Goal: Download file/media

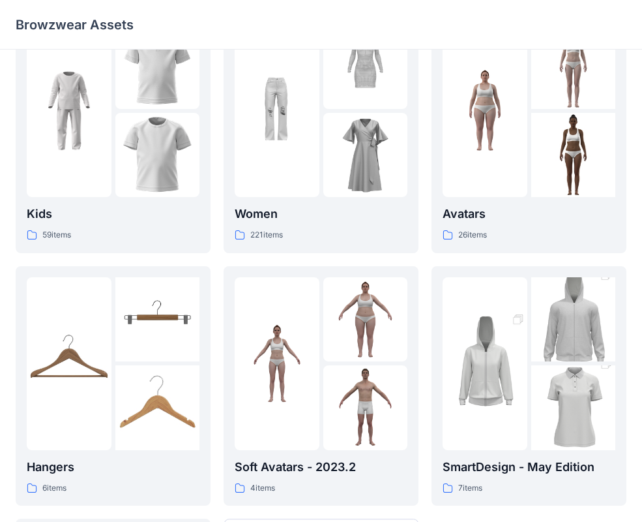
scroll to position [52, 0]
click at [375, 228] on div "Women 221 items" at bounding box center [321, 223] width 173 height 37
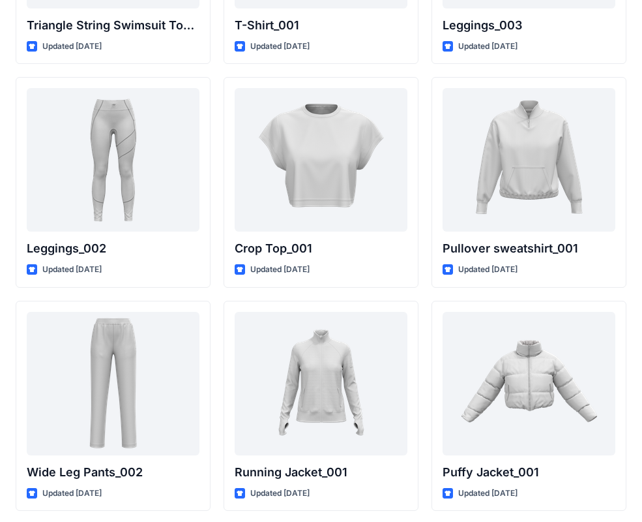
scroll to position [15200, 0]
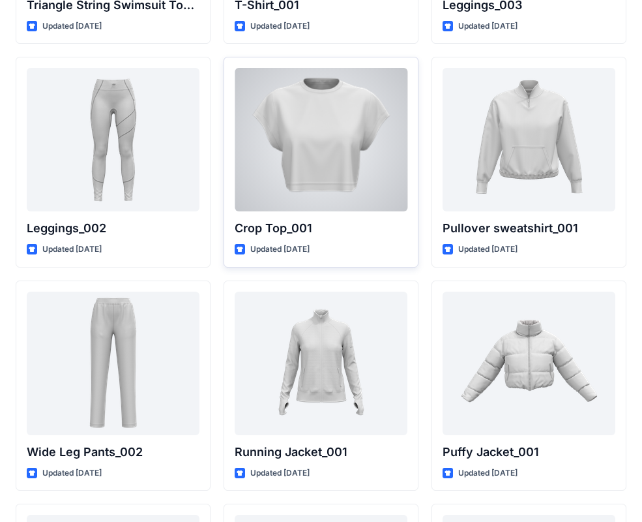
click at [380, 139] on div at bounding box center [321, 139] width 173 height 143
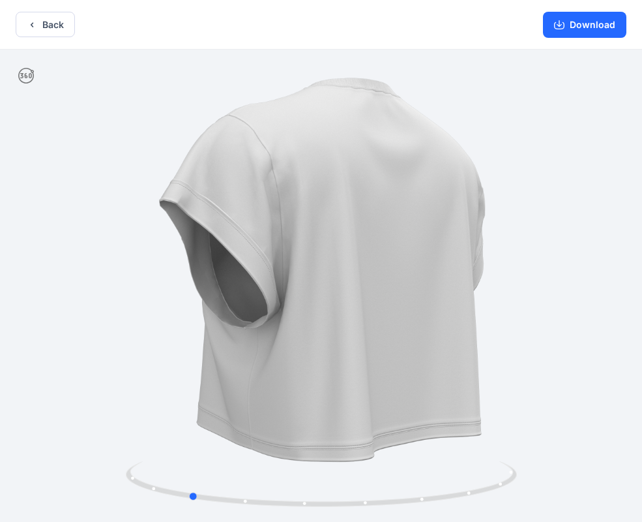
drag, startPoint x: 403, startPoint y: 507, endPoint x: 273, endPoint y: 451, distance: 142.0
click at [273, 451] on div at bounding box center [321, 287] width 642 height 475
click at [572, 37] on button "Download" at bounding box center [584, 25] width 83 height 26
click at [570, 23] on button "Download" at bounding box center [584, 25] width 83 height 26
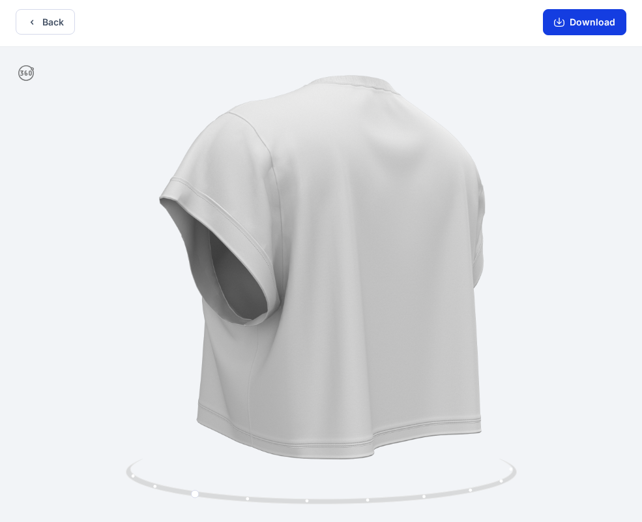
click at [577, 15] on button "Download" at bounding box center [584, 22] width 83 height 26
click at [43, 25] on button "Back" at bounding box center [45, 21] width 59 height 25
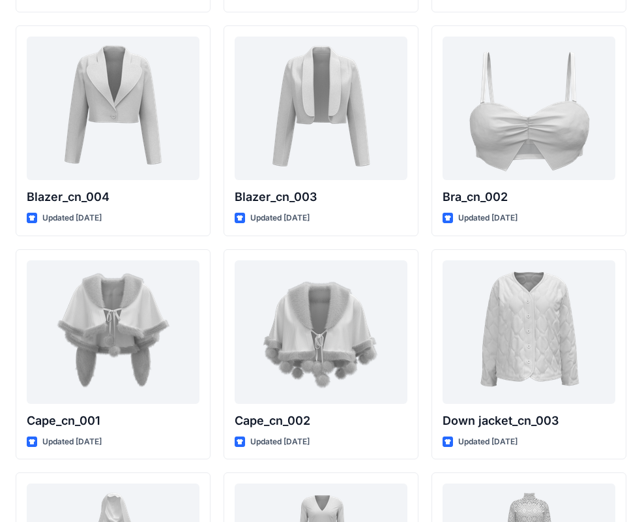
scroll to position [7849, 0]
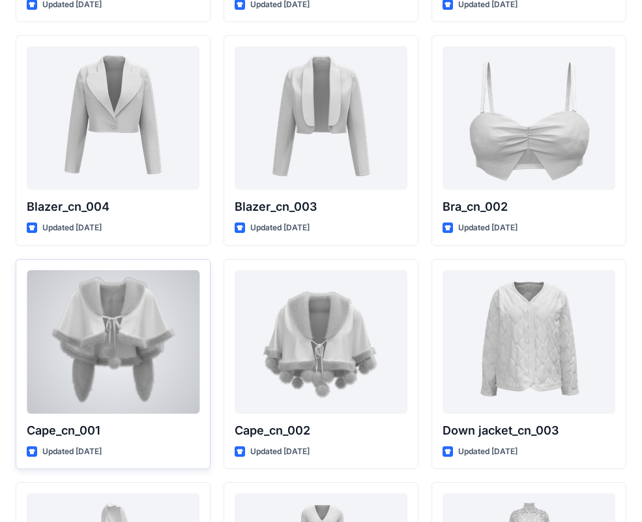
click at [179, 350] on div at bounding box center [113, 341] width 173 height 143
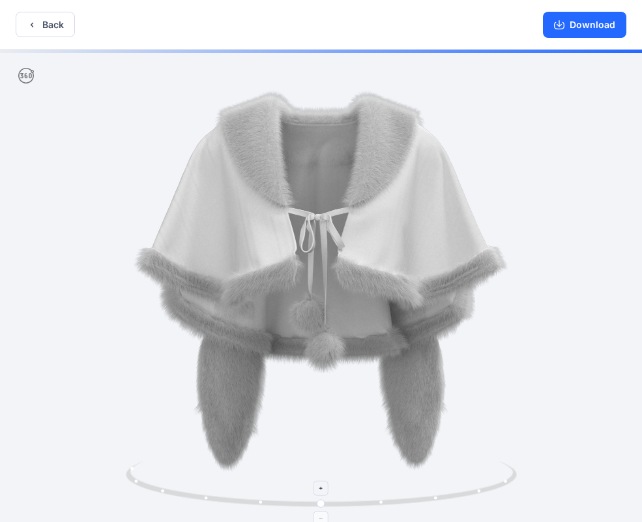
click at [382, 503] on icon at bounding box center [323, 485] width 395 height 49
click at [384, 505] on icon at bounding box center [323, 485] width 395 height 49
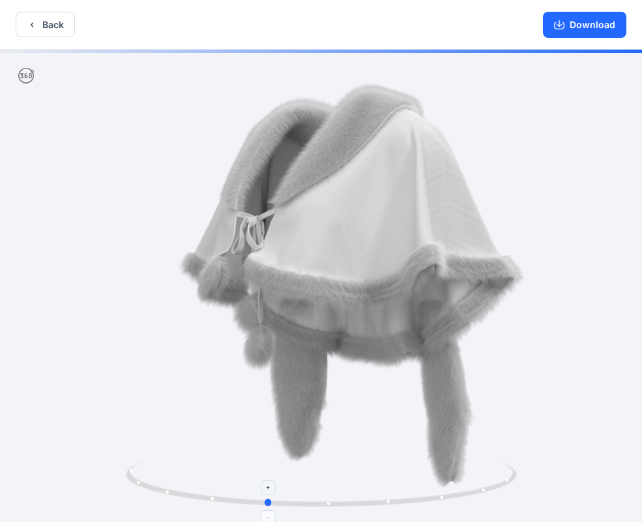
drag, startPoint x: 384, startPoint y: 505, endPoint x: 322, endPoint y: 505, distance: 62.0
click at [321, 502] on icon at bounding box center [323, 485] width 395 height 49
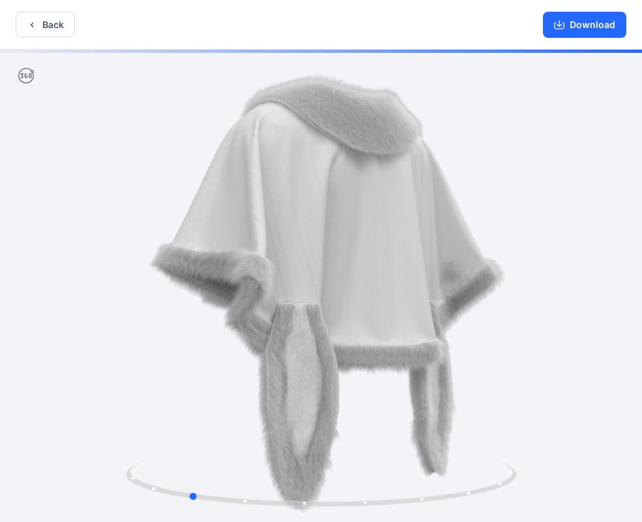
drag, startPoint x: 322, startPoint y: 505, endPoint x: 306, endPoint y: 511, distance: 17.3
click at [306, 511] on div at bounding box center [321, 287] width 642 height 475
click at [569, 23] on button "Download" at bounding box center [584, 25] width 83 height 26
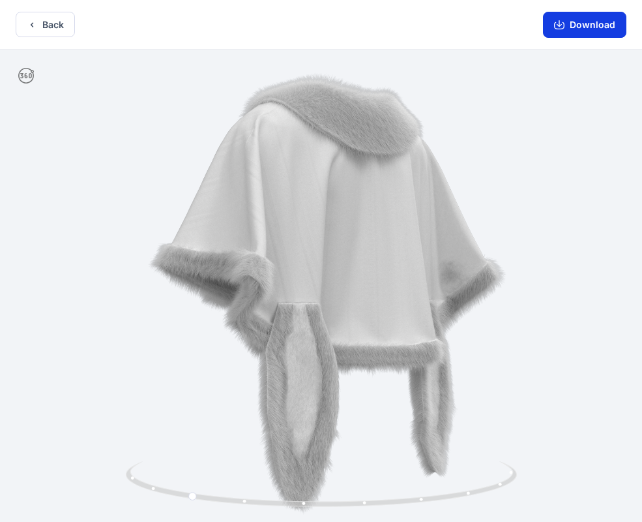
click at [578, 17] on button "Download" at bounding box center [584, 25] width 83 height 26
click at [589, 18] on button "Download" at bounding box center [584, 25] width 83 height 26
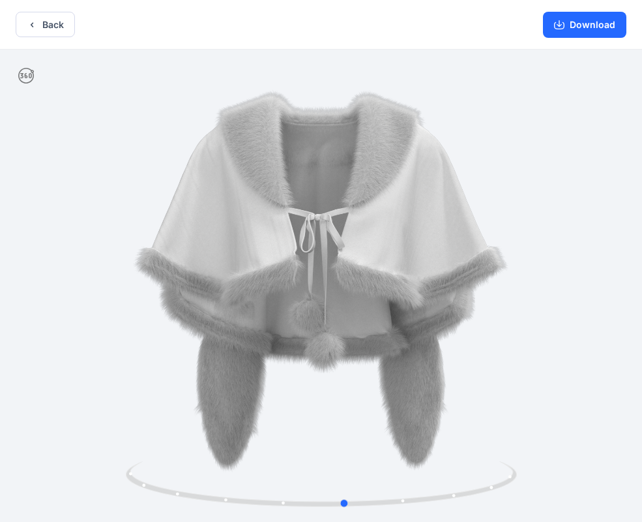
drag, startPoint x: 274, startPoint y: 322, endPoint x: 431, endPoint y: 316, distance: 157.3
click at [431, 316] on div at bounding box center [321, 287] width 642 height 475
click at [597, 21] on button "Download" at bounding box center [584, 25] width 83 height 26
